Goal: Transaction & Acquisition: Purchase product/service

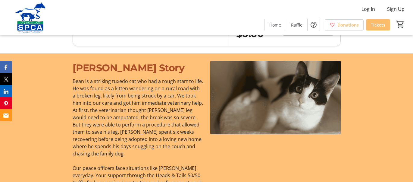
scroll to position [456, 0]
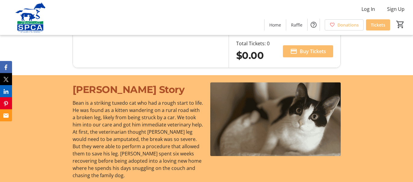
click at [324, 18] on mat-icon "Increment by one" at bounding box center [326, 14] width 7 height 7
type input "1"
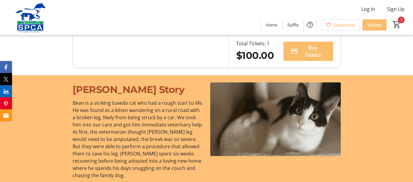
scroll to position [499, 0]
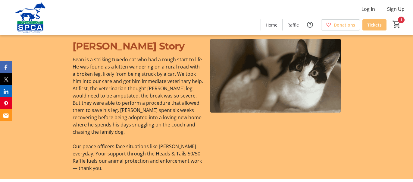
click at [326, 15] on span "Buy Tickets" at bounding box center [314, 8] width 26 height 14
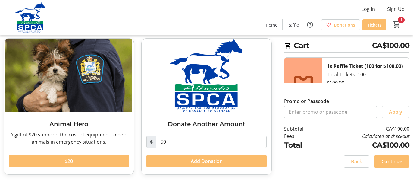
scroll to position [207, 0]
click at [388, 158] on span "Continue" at bounding box center [392, 161] width 21 height 7
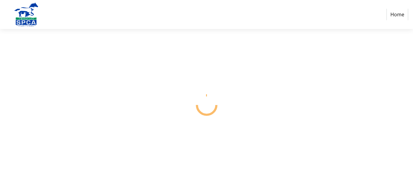
select select "CA"
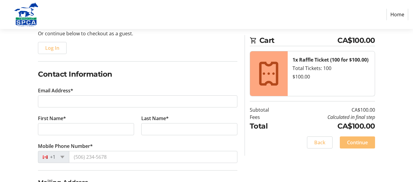
scroll to position [87, 0]
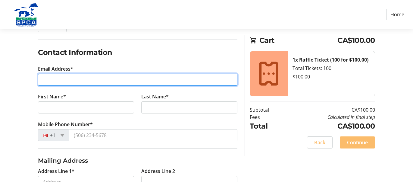
click at [51, 86] on input "Email Address*" at bounding box center [138, 80] width 200 height 12
type input "[EMAIL_ADDRESS][PERSON_NAME][DOMAIN_NAME]"
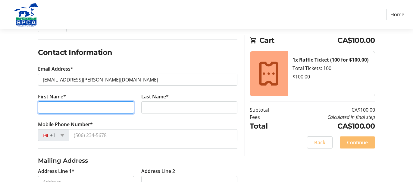
click at [53, 113] on input "First Name*" at bounding box center [86, 107] width 96 height 12
type input "[PERSON_NAME]"
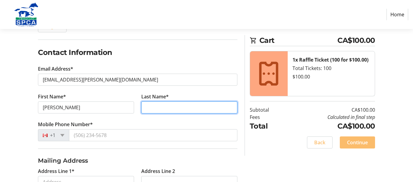
click at [156, 113] on input "Last Name*" at bounding box center [189, 107] width 96 height 12
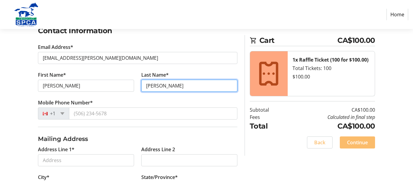
scroll to position [130, 0]
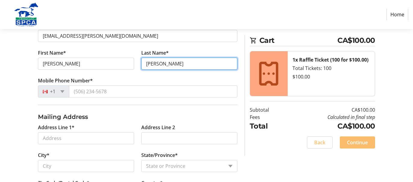
type input "[PERSON_NAME]"
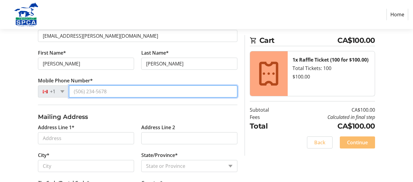
click at [83, 97] on input "Mobile Phone Number*" at bounding box center [153, 91] width 169 height 12
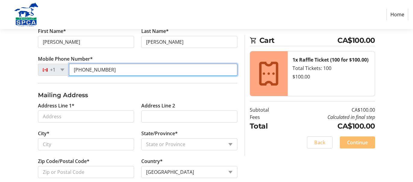
scroll to position [174, 0]
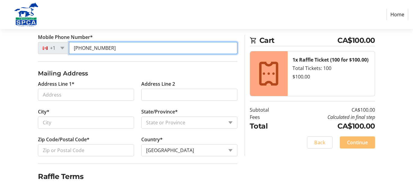
type input "[PHONE_NUMBER]"
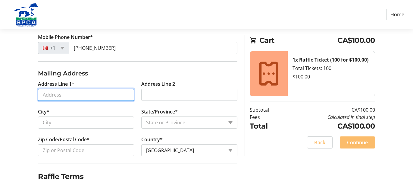
click at [47, 101] on input "Address Line 1*" at bounding box center [86, 95] width 96 height 12
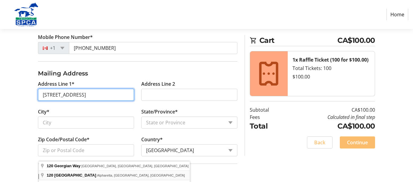
scroll to position [195, 0]
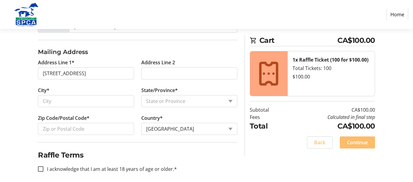
type input "[STREET_ADDRESS]"
type input "[GEOGRAPHIC_DATA]"
select select "AB"
type input "T8A 2W2"
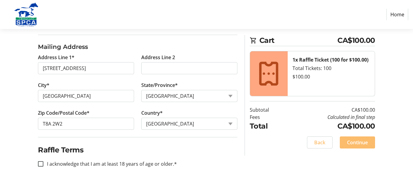
scroll to position [286, 0]
drag, startPoint x: 42, startPoint y: 159, endPoint x: 49, endPoint y: 159, distance: 6.4
click at [42, 161] on input "I acknowledge that I am at least 18 years of age or older.*" at bounding box center [40, 163] width 5 height 5
checkbox input "true"
click at [348, 146] on span "Continue" at bounding box center [357, 142] width 21 height 7
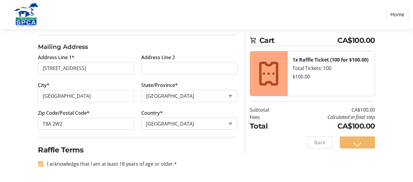
scroll to position [55, 0]
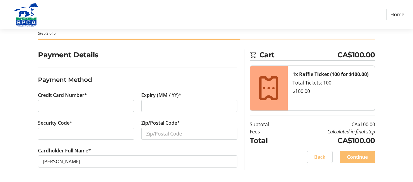
scroll to position [65, 0]
click at [148, 132] on input "Zip/Postal Code*" at bounding box center [189, 134] width 96 height 12
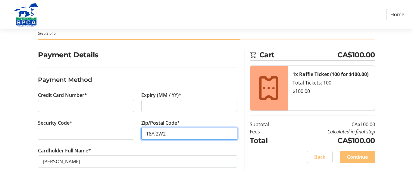
scroll to position [74, 0]
type input "T8A 2W2"
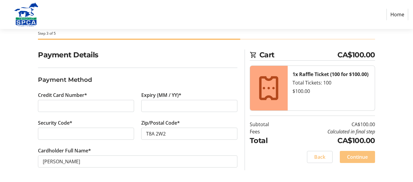
click at [357, 160] on span "Continue" at bounding box center [357, 156] width 21 height 7
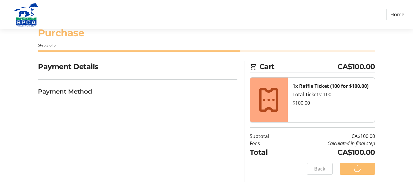
scroll to position [56, 0]
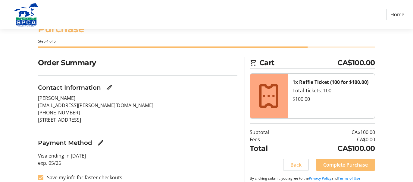
scroll to position [43, 0]
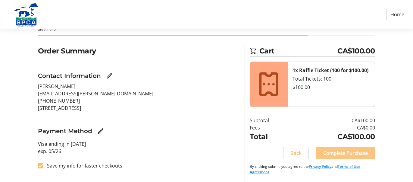
click at [339, 156] on span "Complete Purchase" at bounding box center [345, 152] width 45 height 7
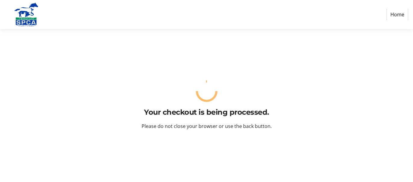
scroll to position [0, 0]
